Goal: Check status: Check status

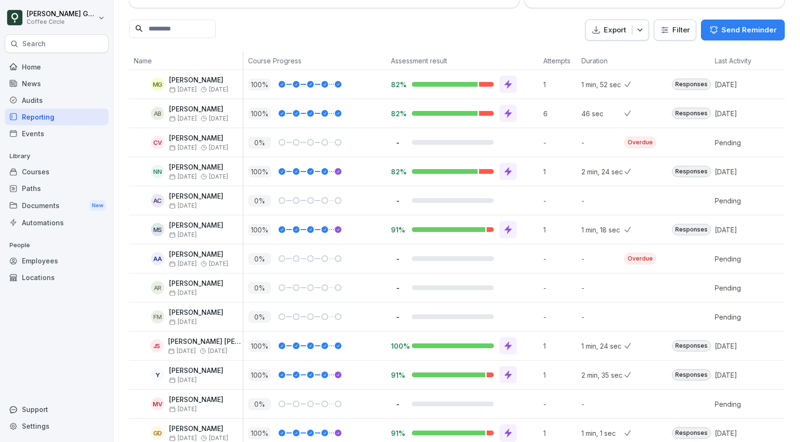
scroll to position [148, 0]
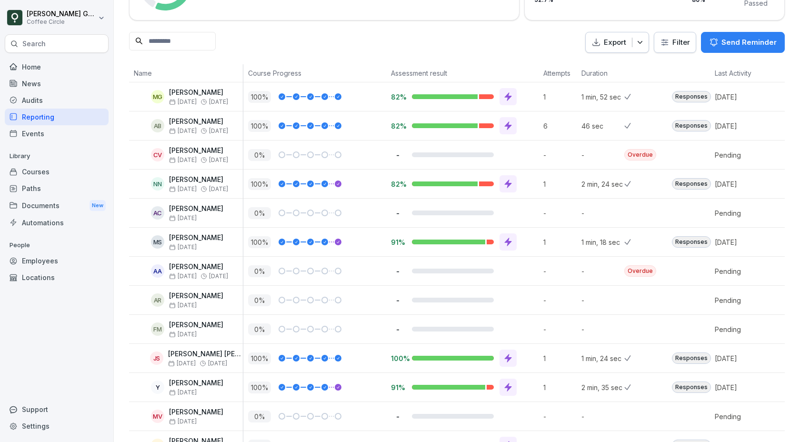
scroll to position [102, 0]
click at [58, 100] on div "Audits" at bounding box center [57, 100] width 104 height 17
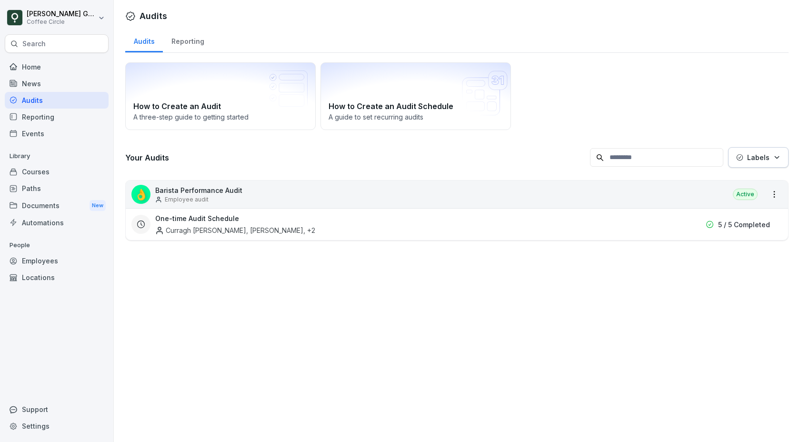
click at [334, 194] on div "👌 Barista Performance Audit Employee audit Active" at bounding box center [457, 194] width 662 height 28
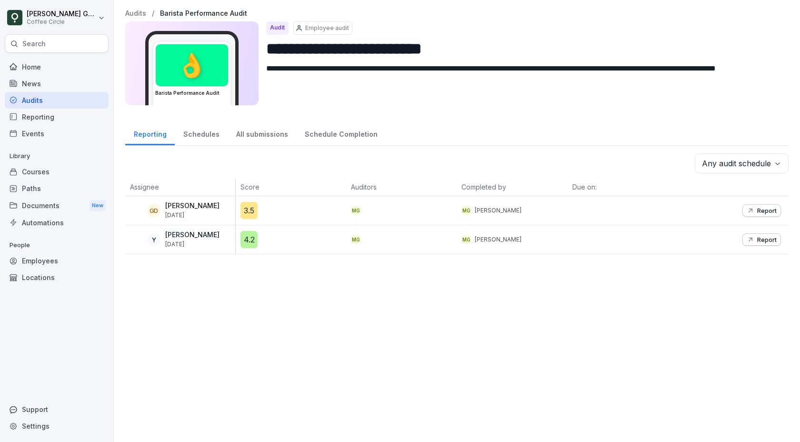
click at [61, 116] on div "Reporting" at bounding box center [57, 117] width 104 height 17
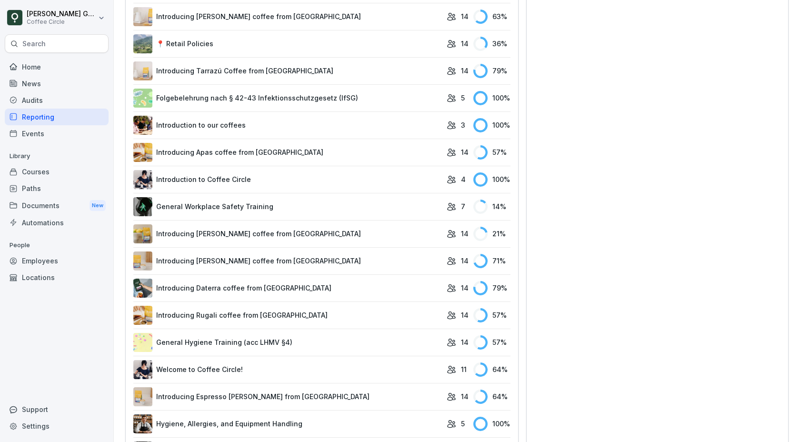
scroll to position [509, 0]
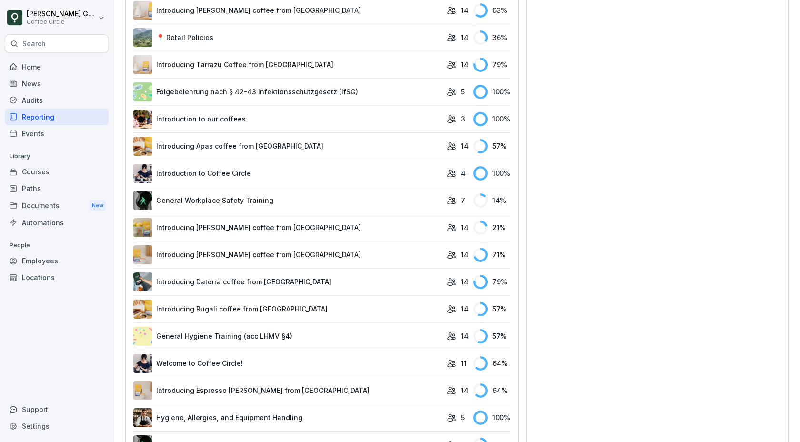
click at [313, 327] on link "General Hygiene Training (acc LHMV §4)" at bounding box center [287, 336] width 308 height 19
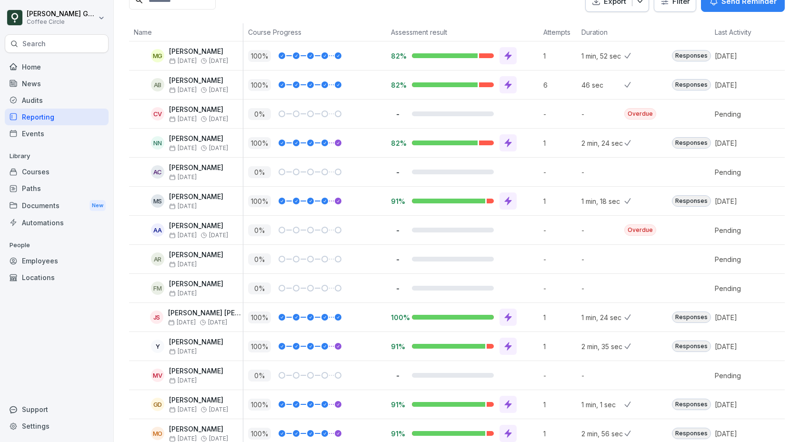
click at [41, 116] on div "Reporting" at bounding box center [57, 117] width 104 height 17
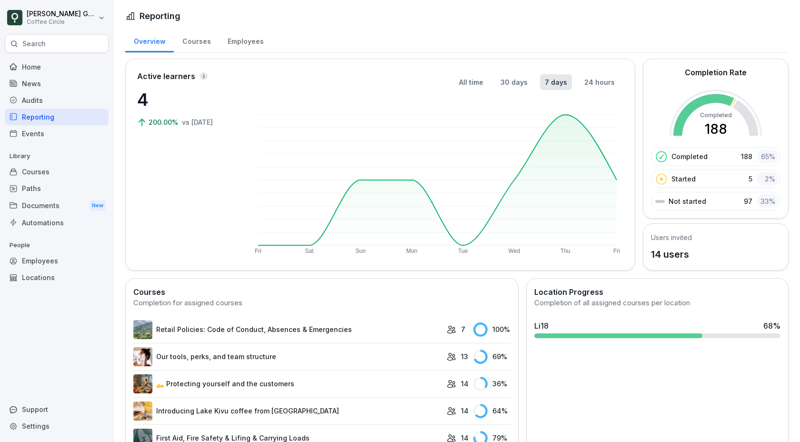
click at [689, 176] on p "Started" at bounding box center [683, 179] width 24 height 10
click at [234, 46] on div "Employees" at bounding box center [245, 40] width 53 height 24
